Goal: Information Seeking & Learning: Learn about a topic

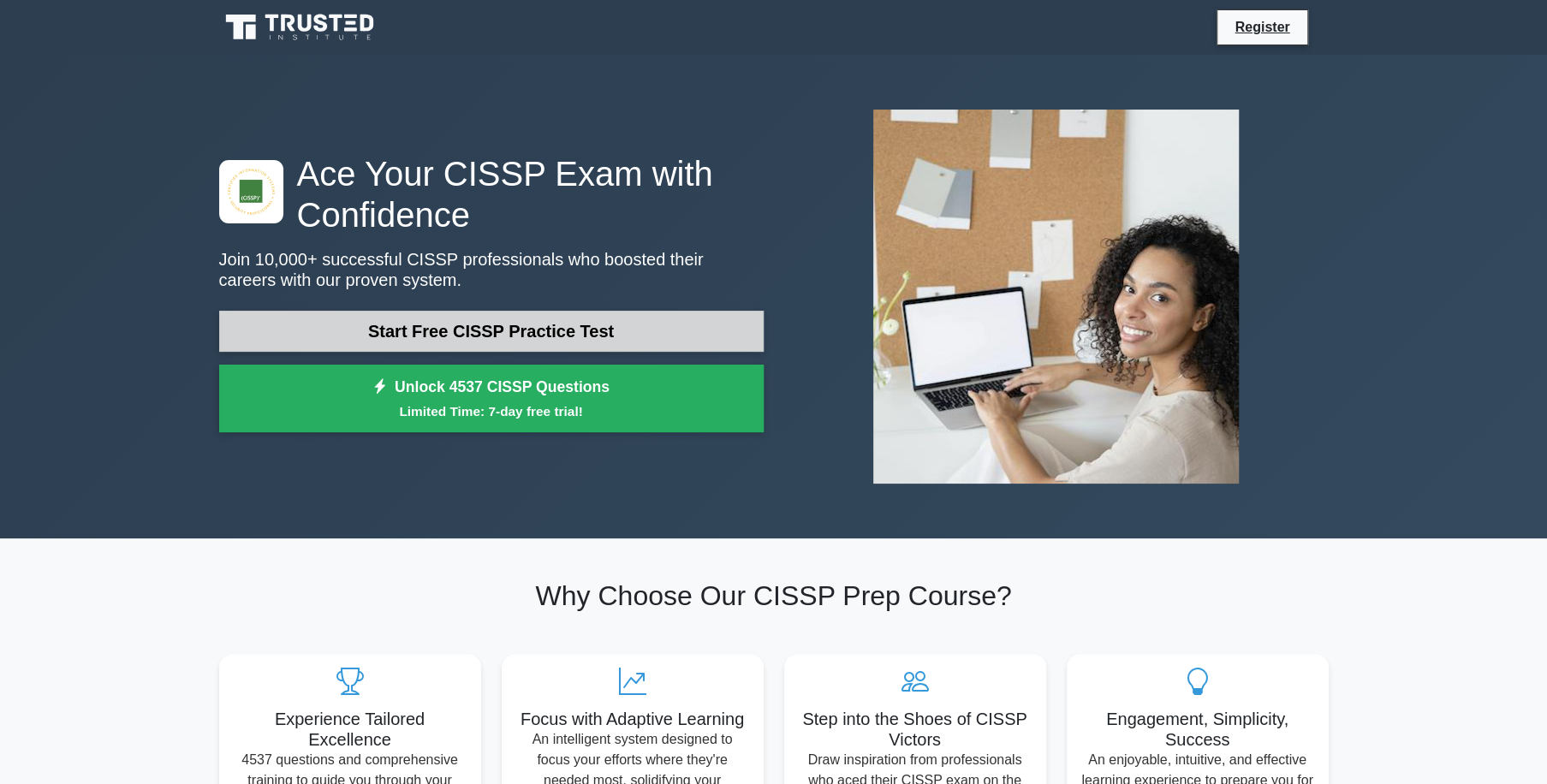
drag, startPoint x: 467, startPoint y: 338, endPoint x: 487, endPoint y: 329, distance: 21.9
click at [467, 337] on link "Start Free CISSP Practice Test" at bounding box center [491, 331] width 545 height 41
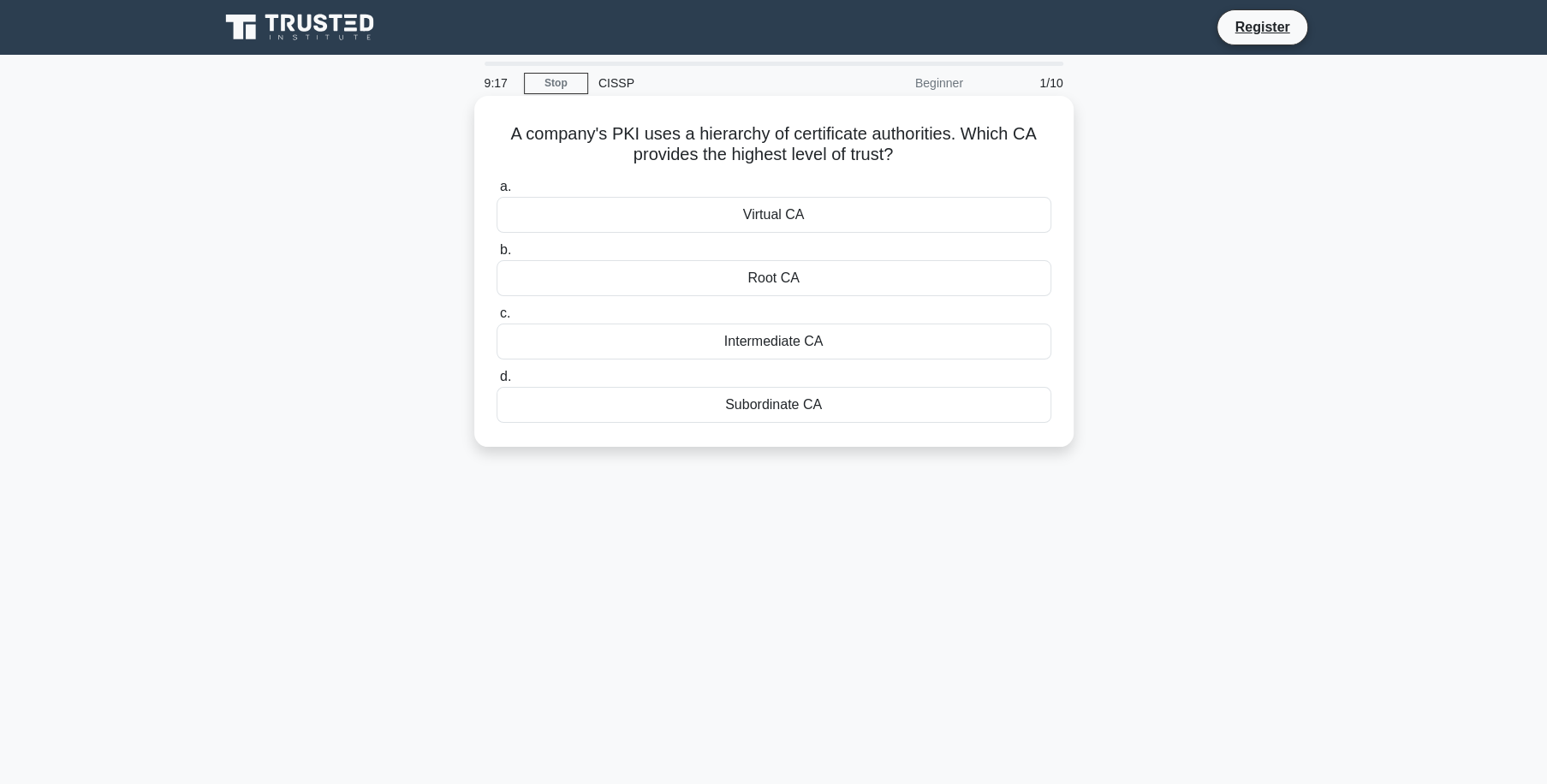
click at [776, 213] on div "Virtual CA" at bounding box center [774, 214] width 555 height 36
click at [497, 193] on input "a. Virtual CA" at bounding box center [497, 187] width 0 height 11
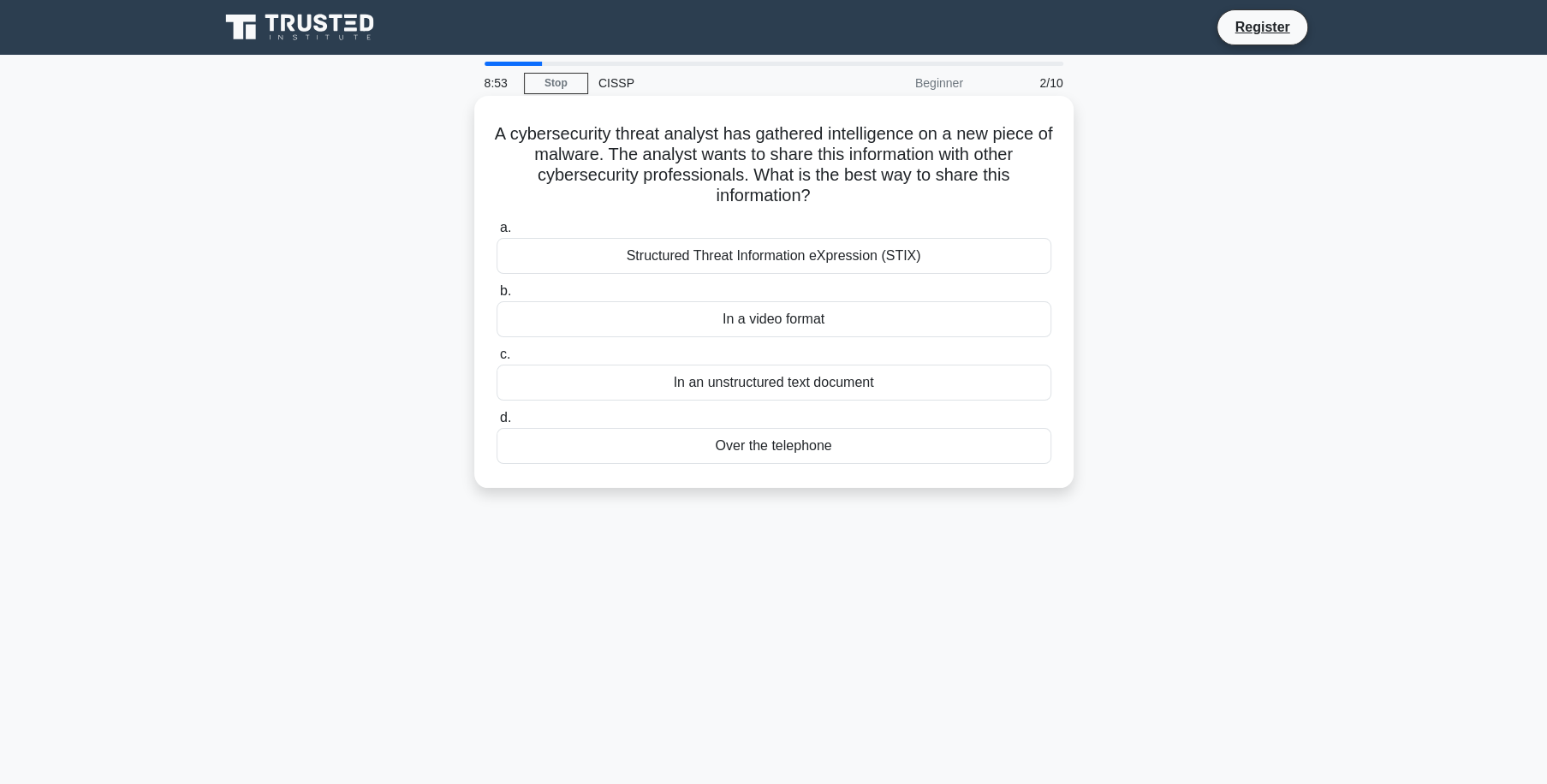
click at [770, 447] on div "Over the telephone" at bounding box center [774, 446] width 555 height 36
click at [497, 423] on input "d. Over the telephone" at bounding box center [497, 419] width 0 height 11
